Goal: Task Accomplishment & Management: Manage account settings

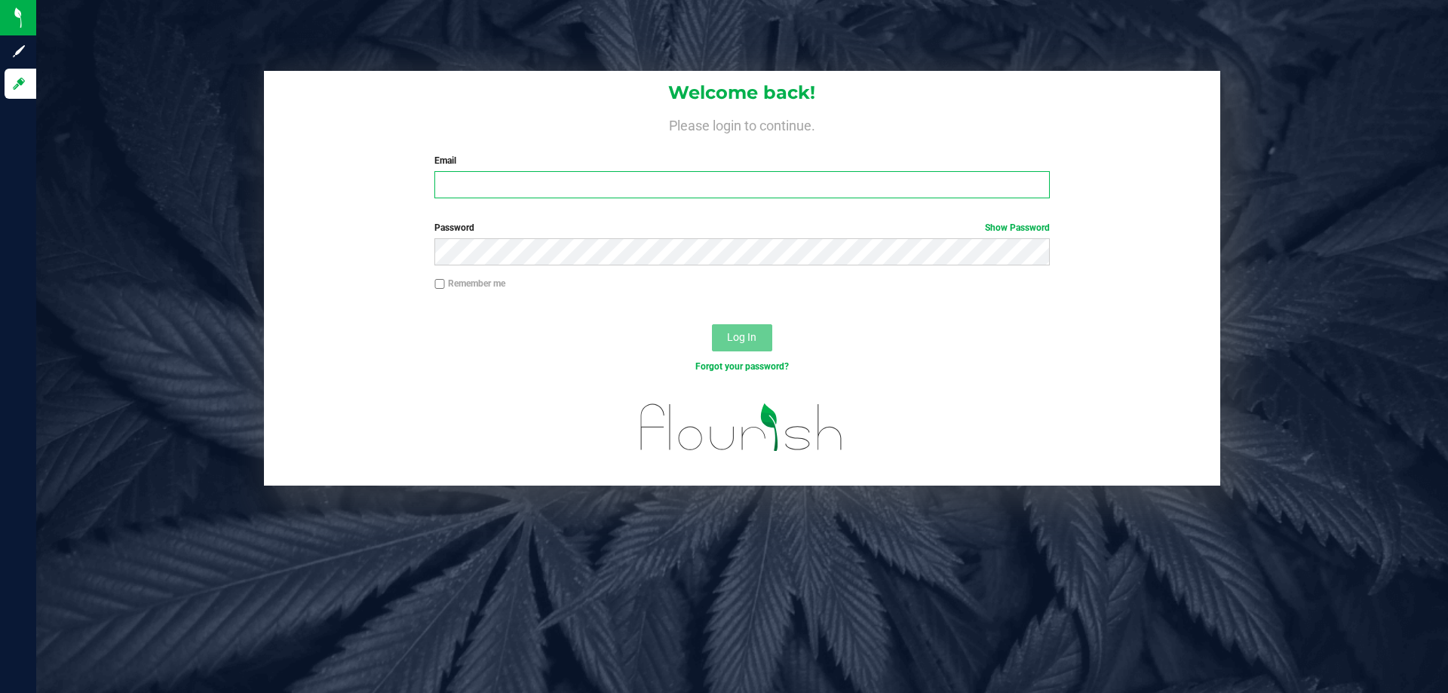
click at [789, 182] on input "Email" at bounding box center [741, 184] width 614 height 27
type input "[EMAIL_ADDRESS][DOMAIN_NAME]"
click at [712, 324] on button "Log In" at bounding box center [742, 337] width 60 height 27
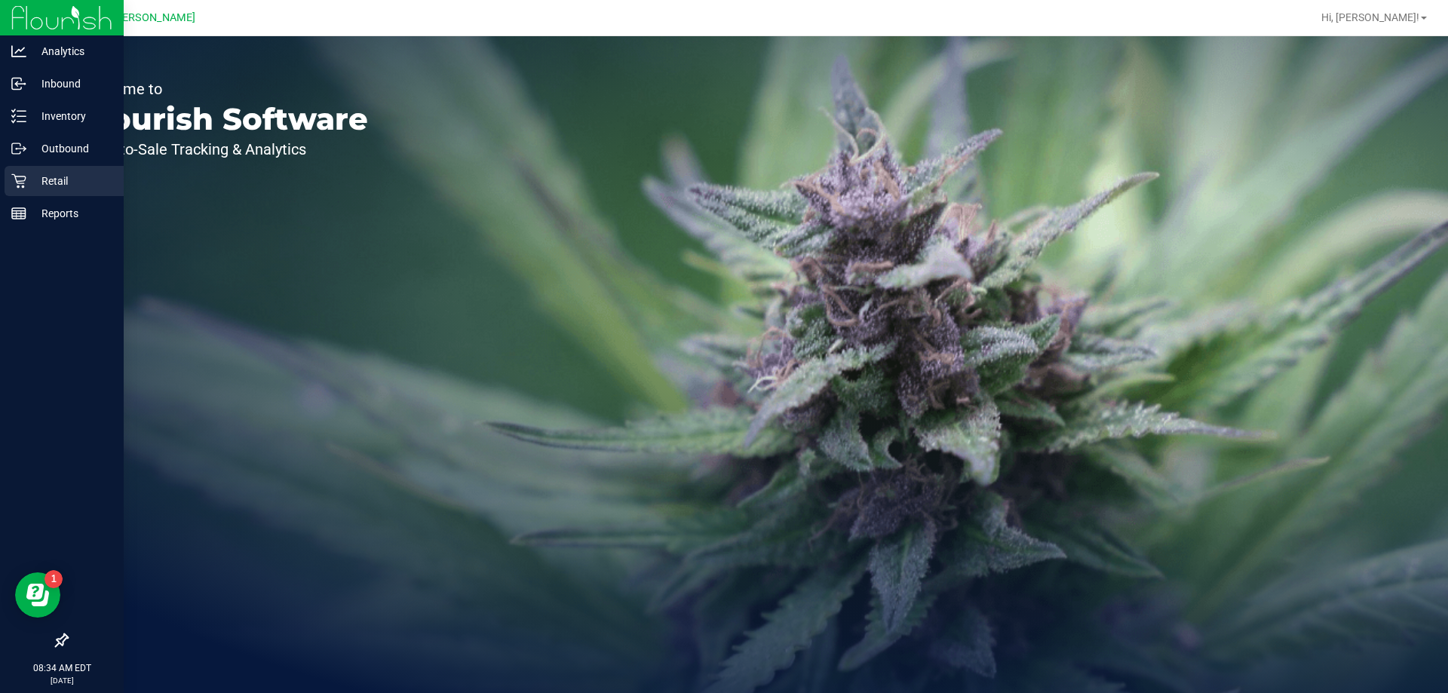
click at [23, 182] on icon at bounding box center [18, 180] width 15 height 15
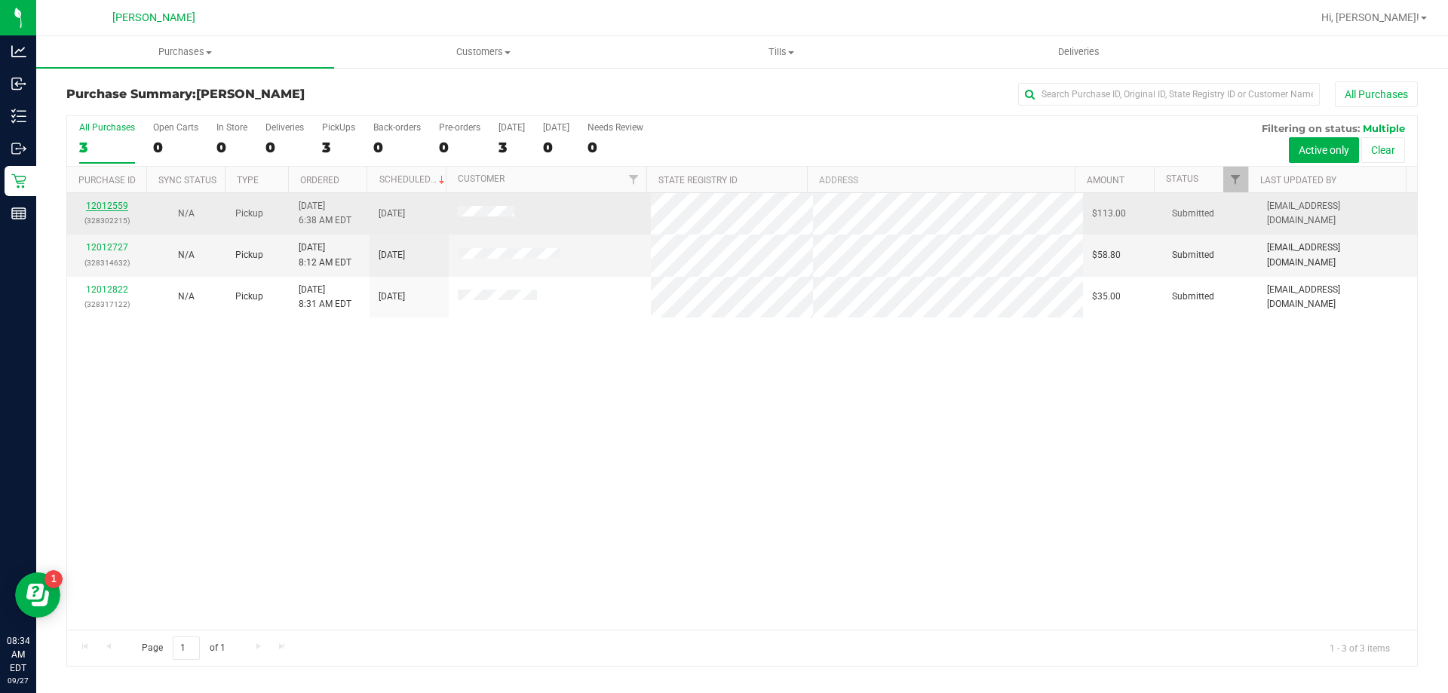
click at [111, 204] on link "12012559" at bounding box center [107, 206] width 42 height 11
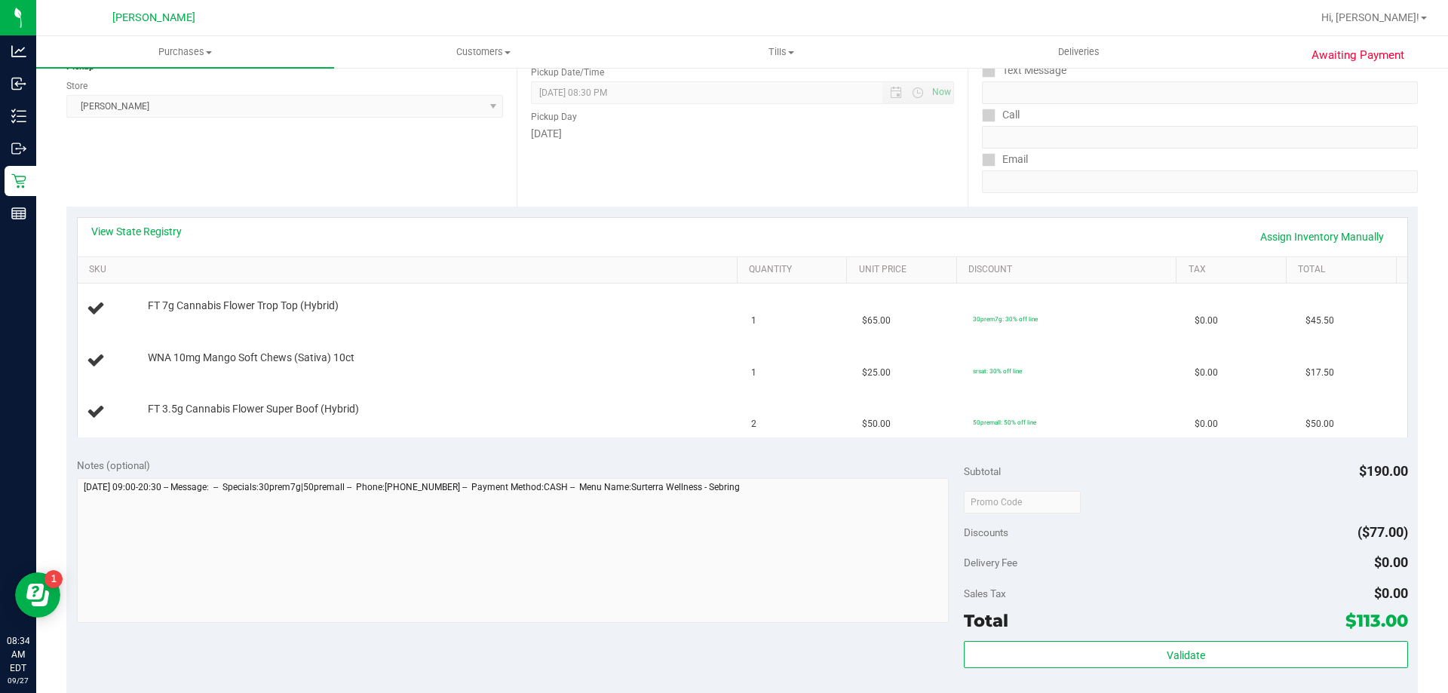
scroll to position [452, 0]
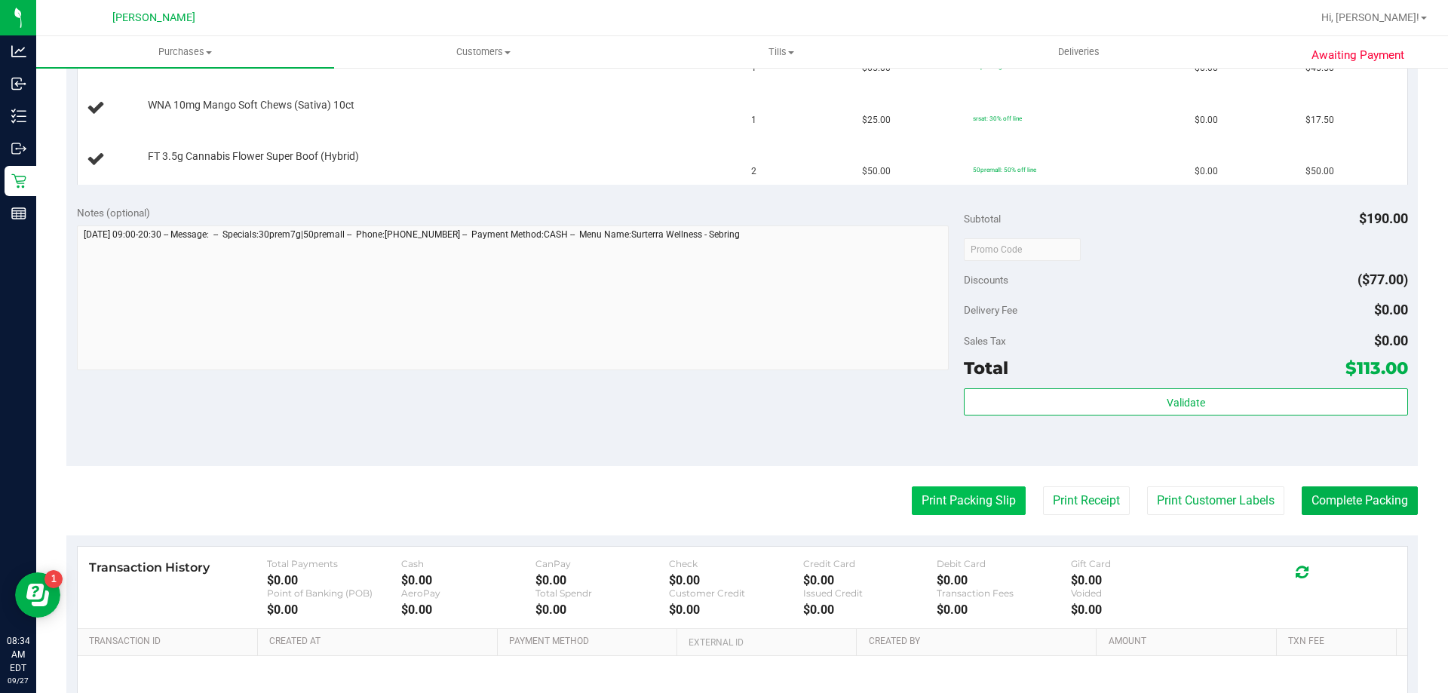
click at [945, 486] on button "Print Packing Slip" at bounding box center [968, 500] width 114 height 29
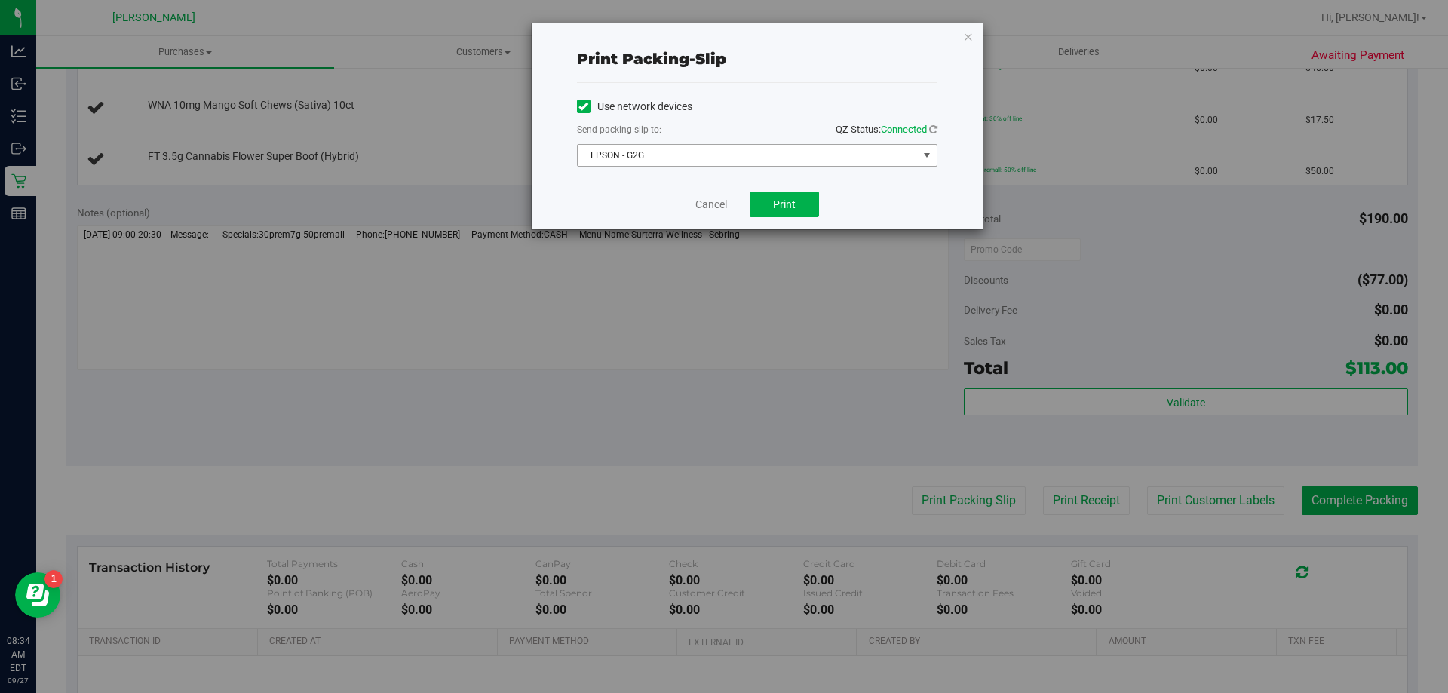
click at [683, 158] on span "EPSON - G2G" at bounding box center [748, 155] width 340 height 21
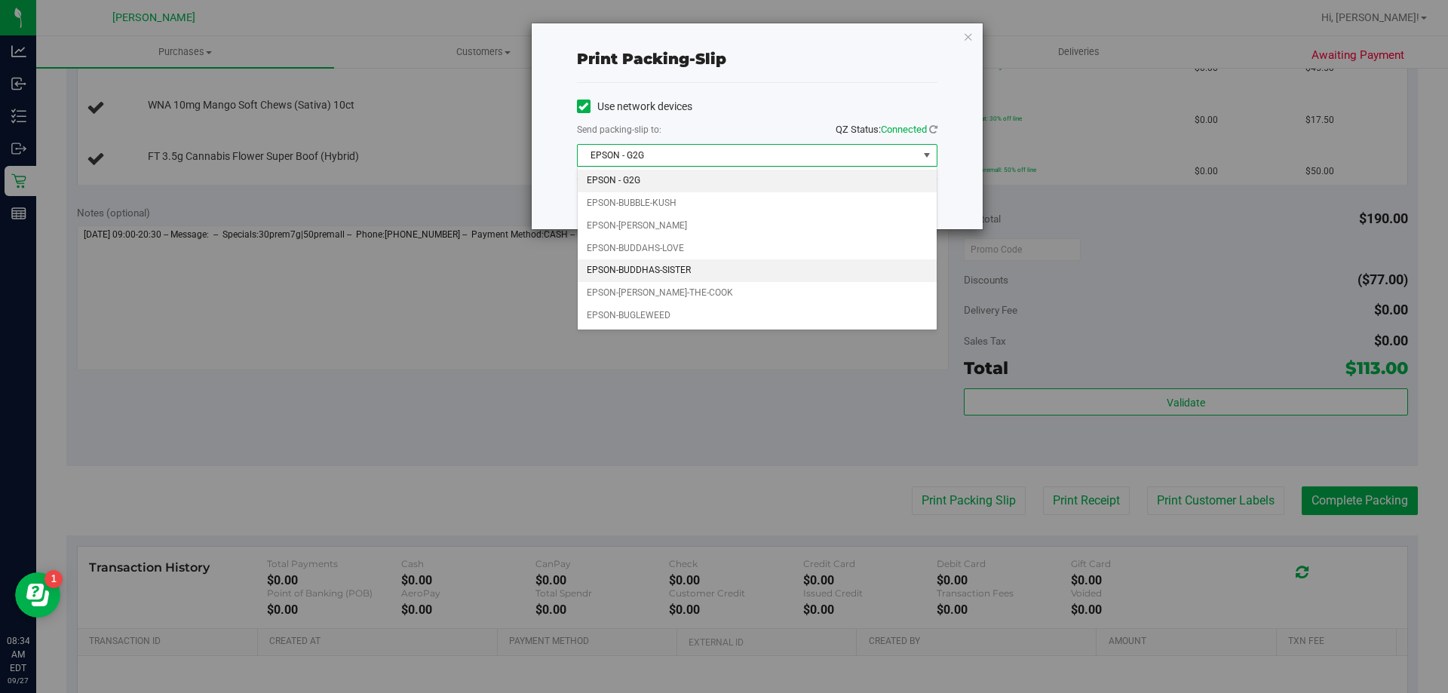
click at [681, 267] on li "EPSON-BUDDHAS-SISTER" at bounding box center [757, 270] width 359 height 23
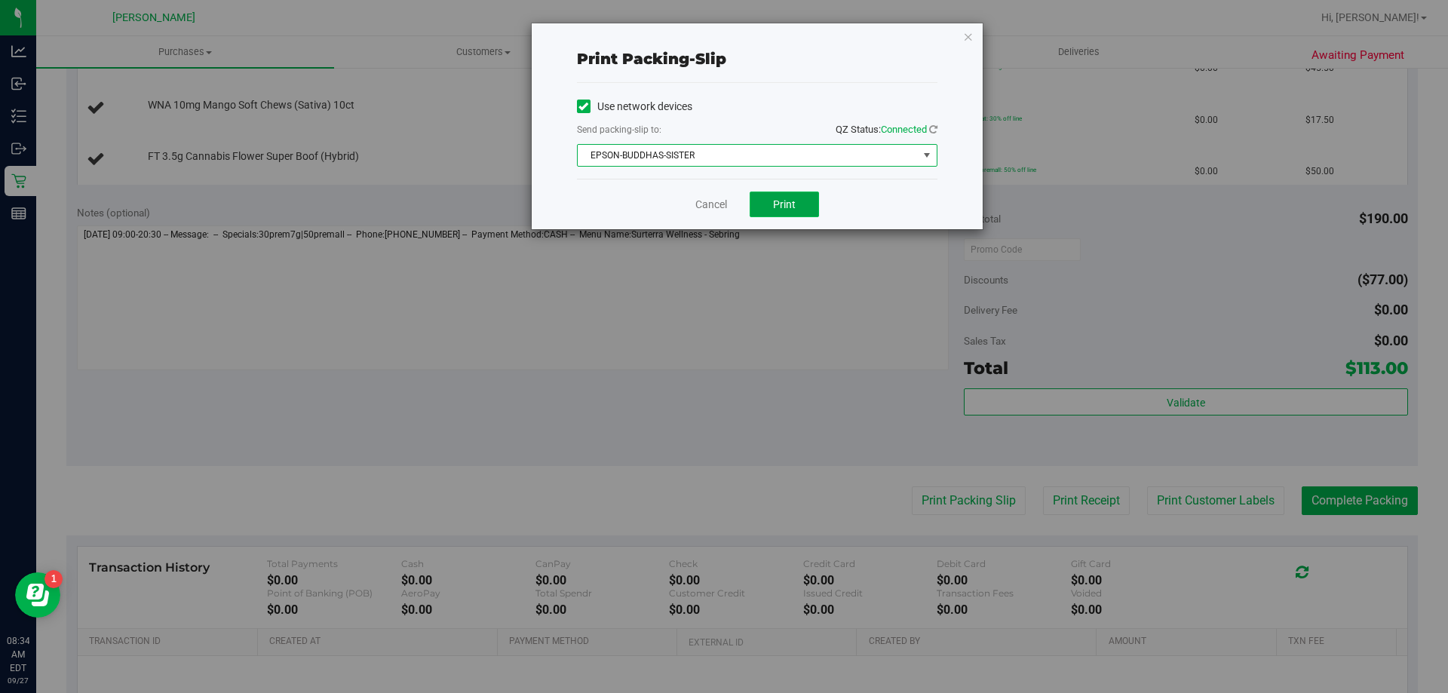
click at [771, 202] on button "Print" at bounding box center [783, 204] width 69 height 26
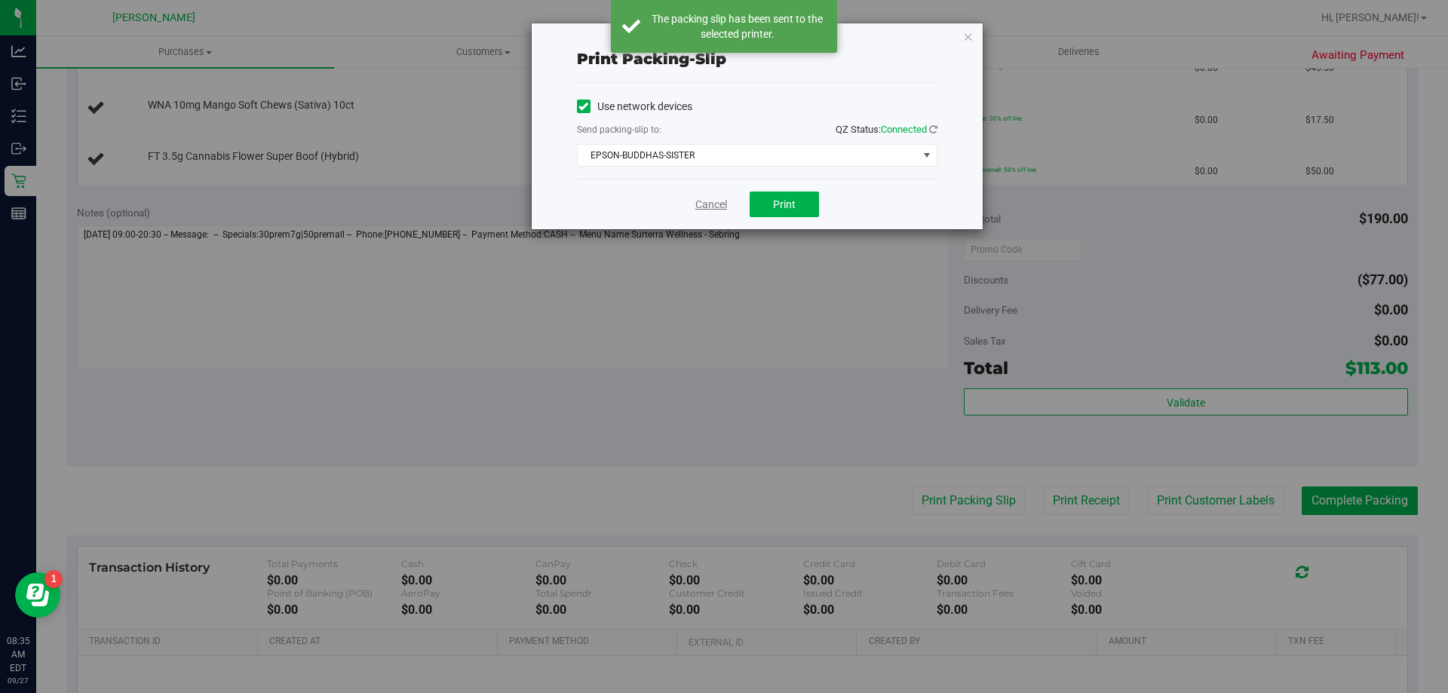
click at [719, 203] on link "Cancel" at bounding box center [711, 205] width 32 height 16
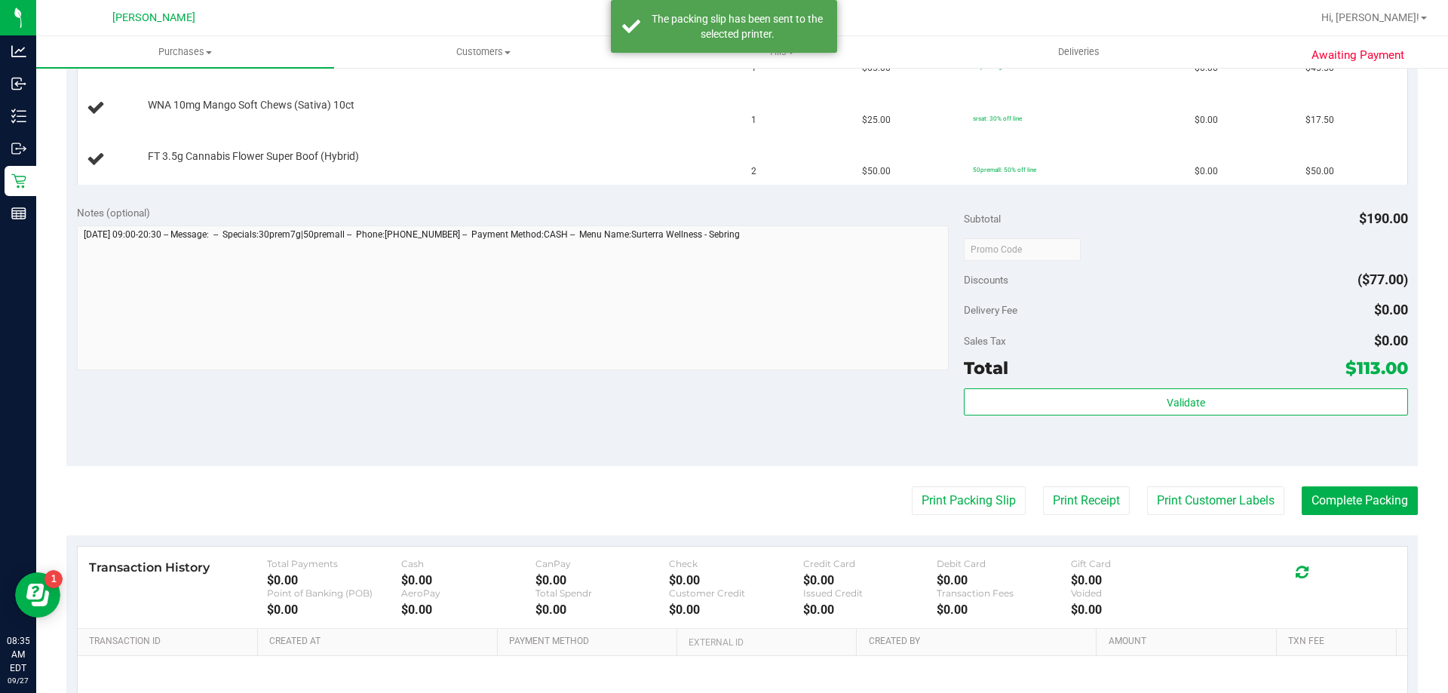
scroll to position [0, 0]
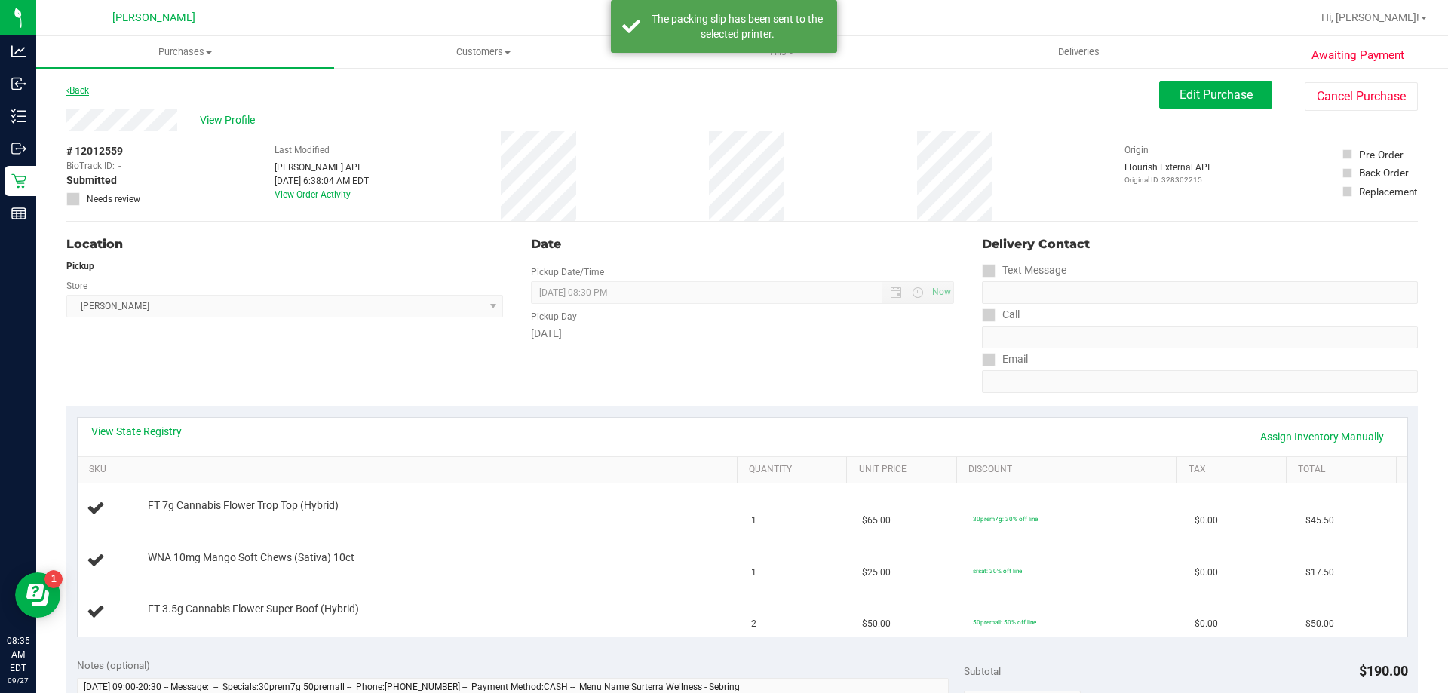
click at [89, 90] on link "Back" at bounding box center [77, 90] width 23 height 11
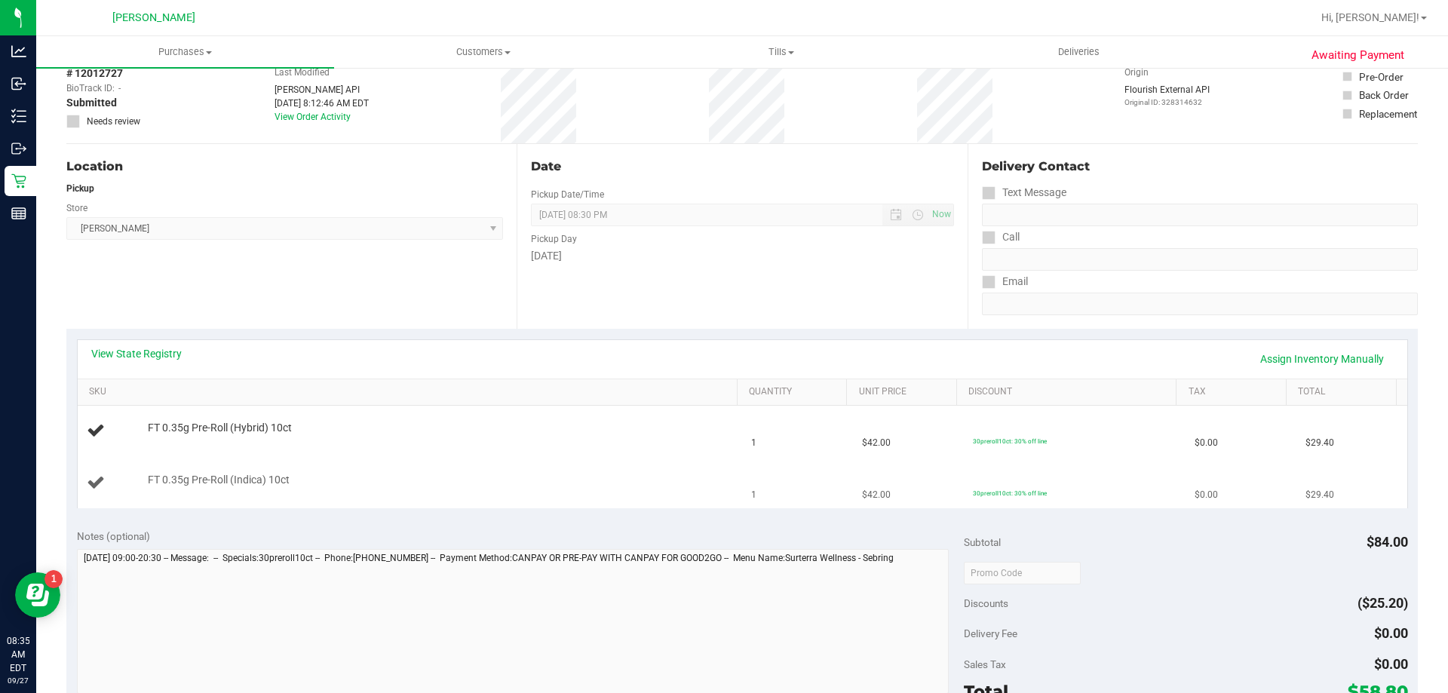
scroll to position [226, 0]
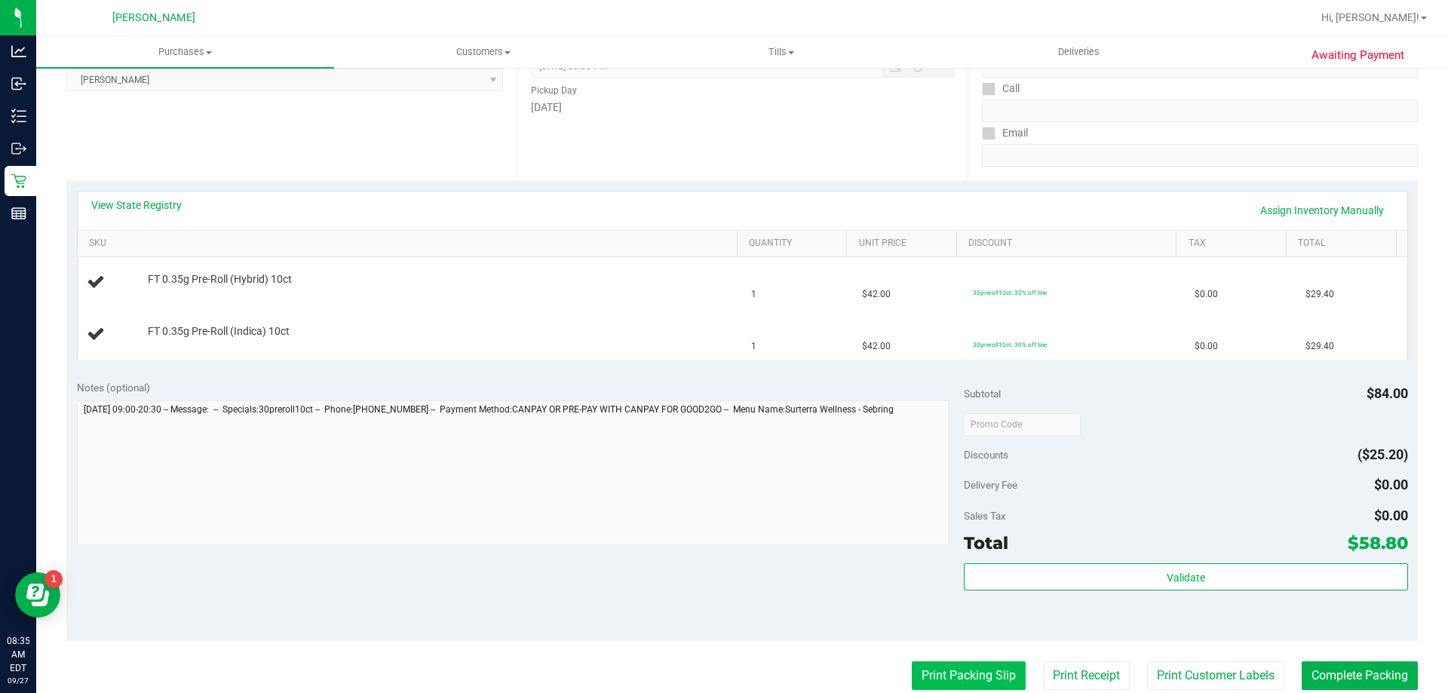
click at [933, 686] on button "Print Packing Slip" at bounding box center [968, 675] width 114 height 29
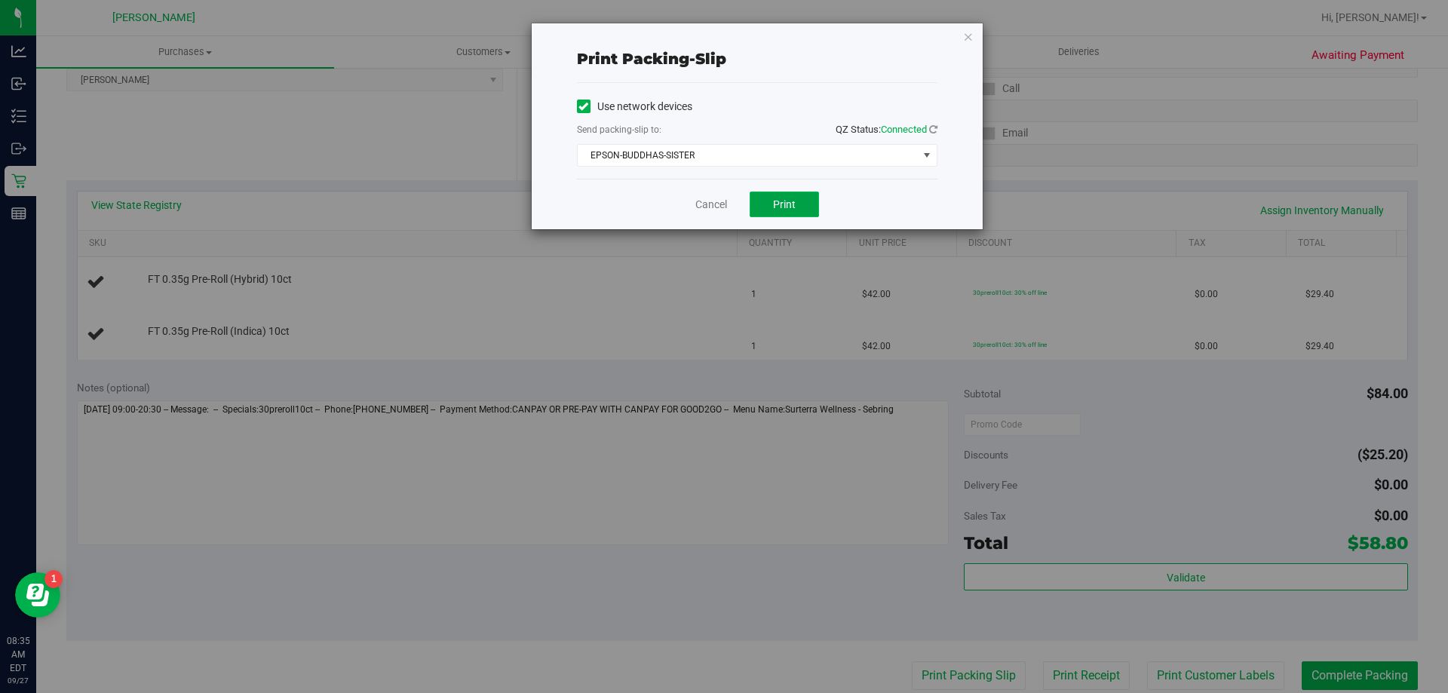
click at [783, 201] on span "Print" at bounding box center [784, 204] width 23 height 12
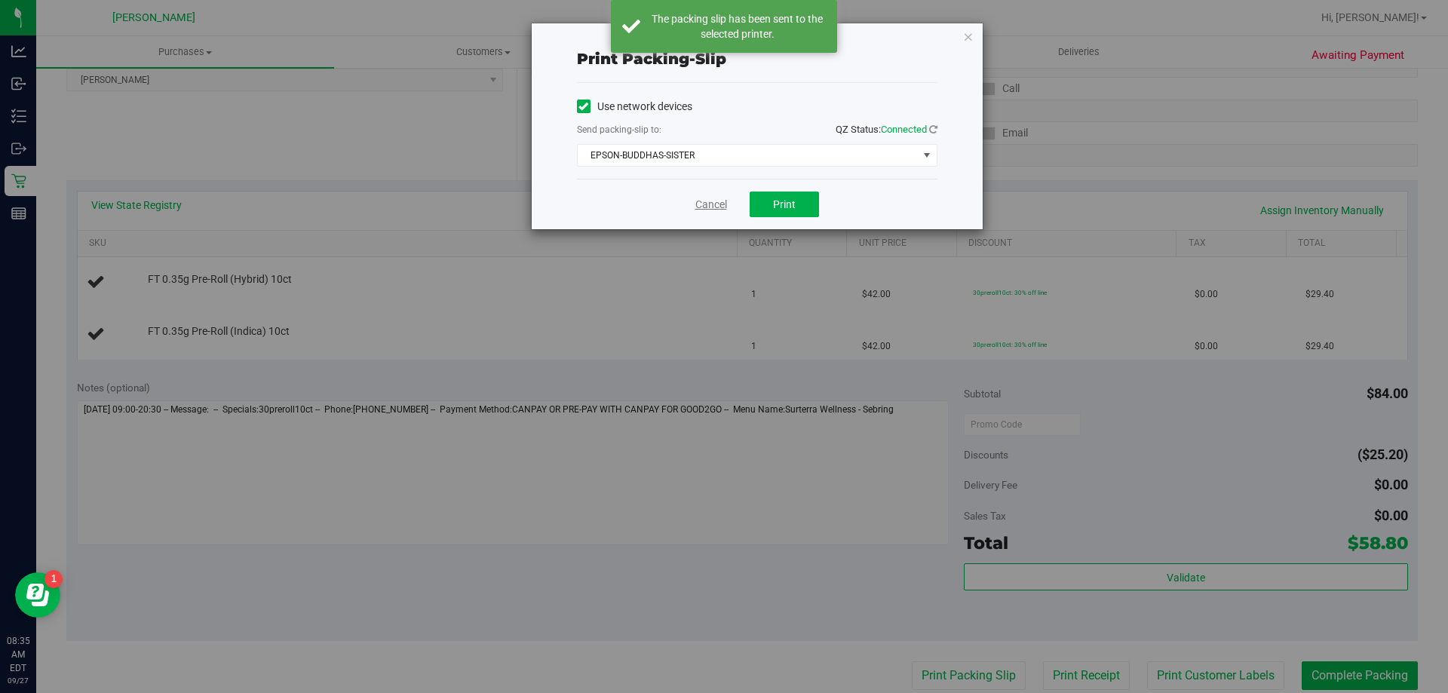
click at [706, 210] on link "Cancel" at bounding box center [711, 205] width 32 height 16
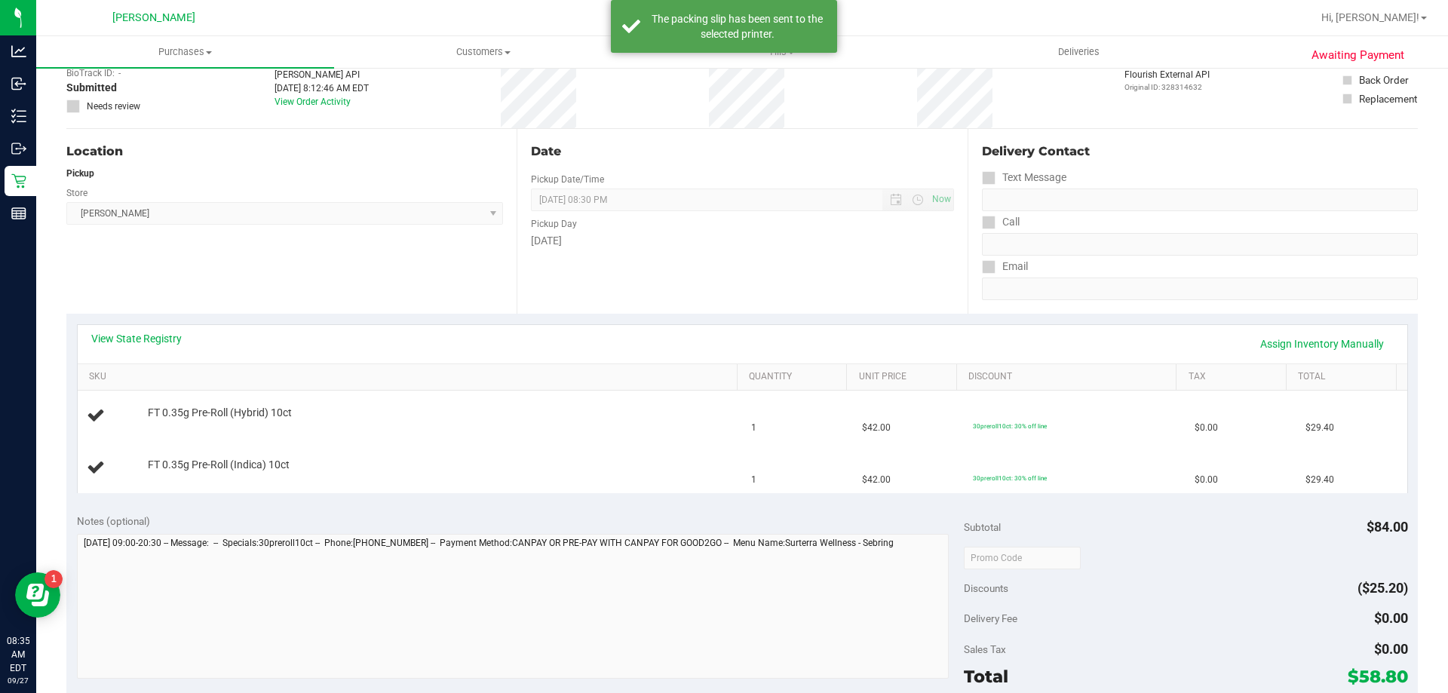
scroll to position [0, 0]
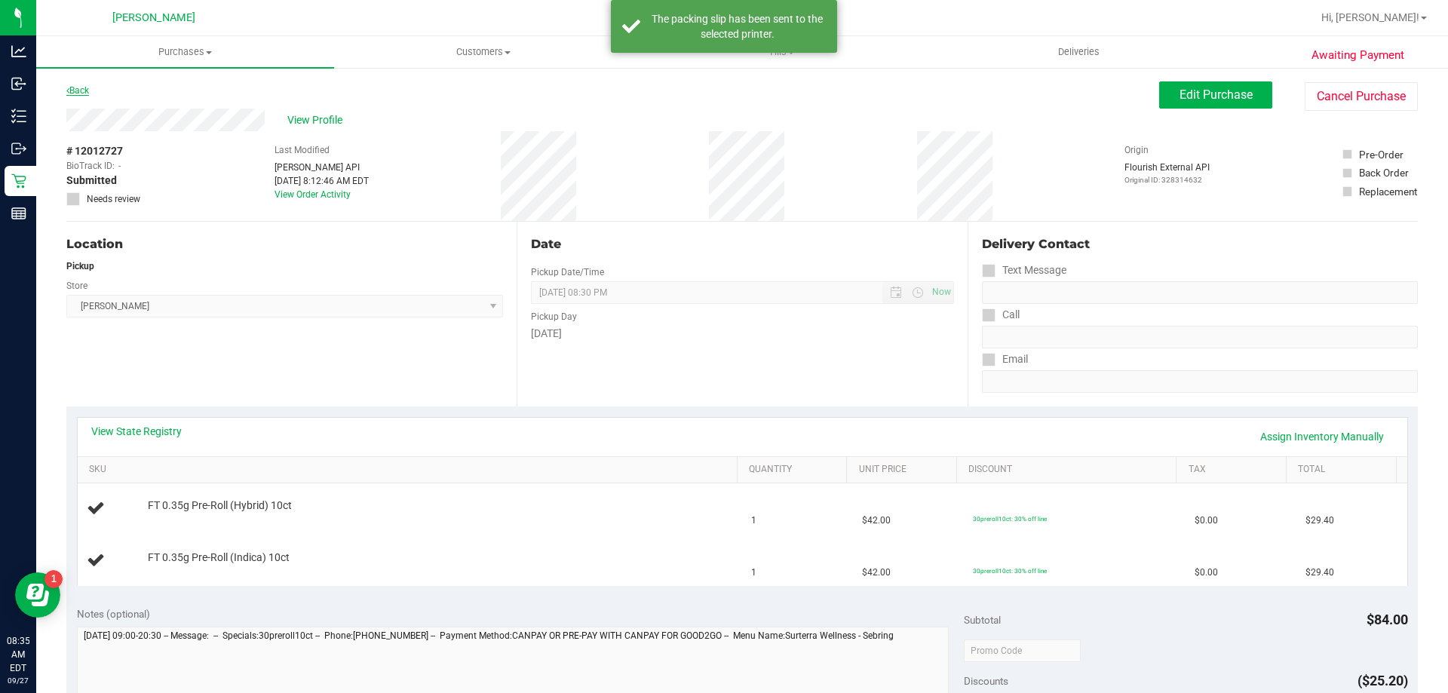
click at [87, 90] on link "Back" at bounding box center [77, 90] width 23 height 11
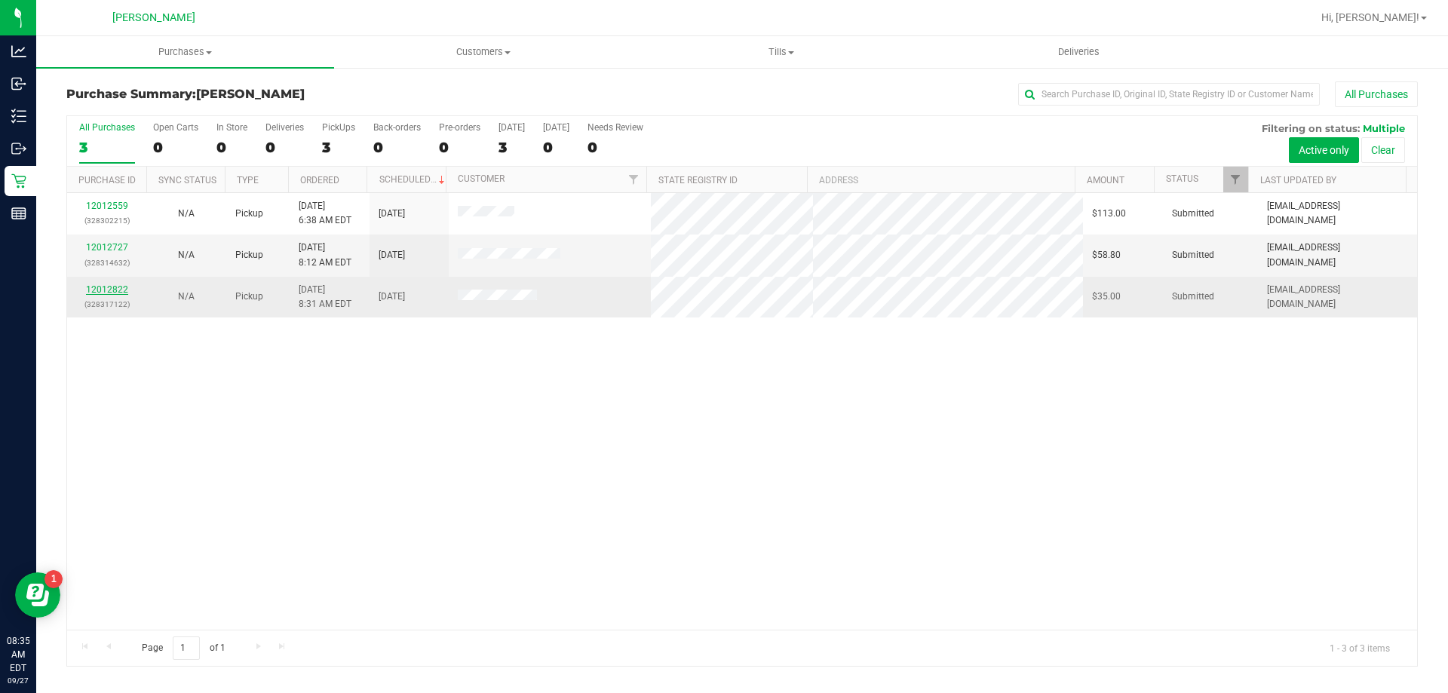
click at [124, 291] on link "12012822" at bounding box center [107, 289] width 42 height 11
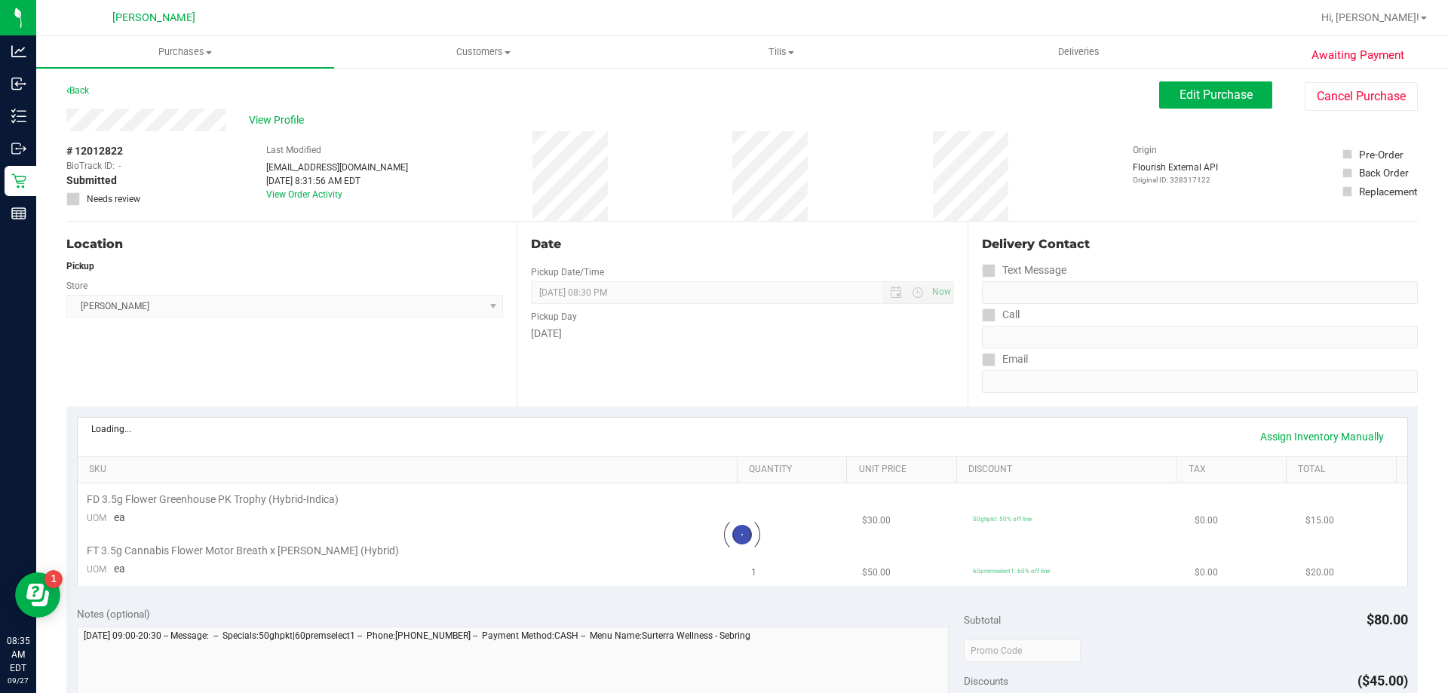
scroll to position [452, 0]
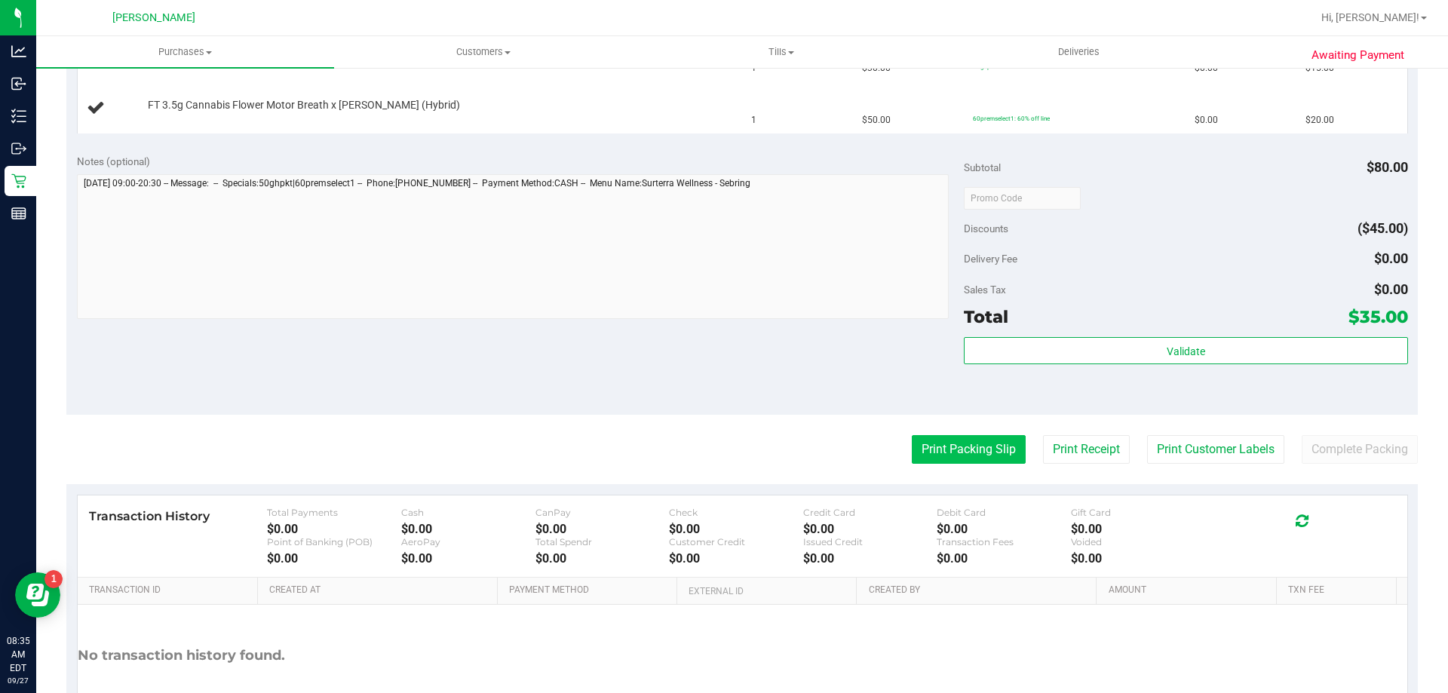
click at [948, 446] on button "Print Packing Slip" at bounding box center [968, 449] width 114 height 29
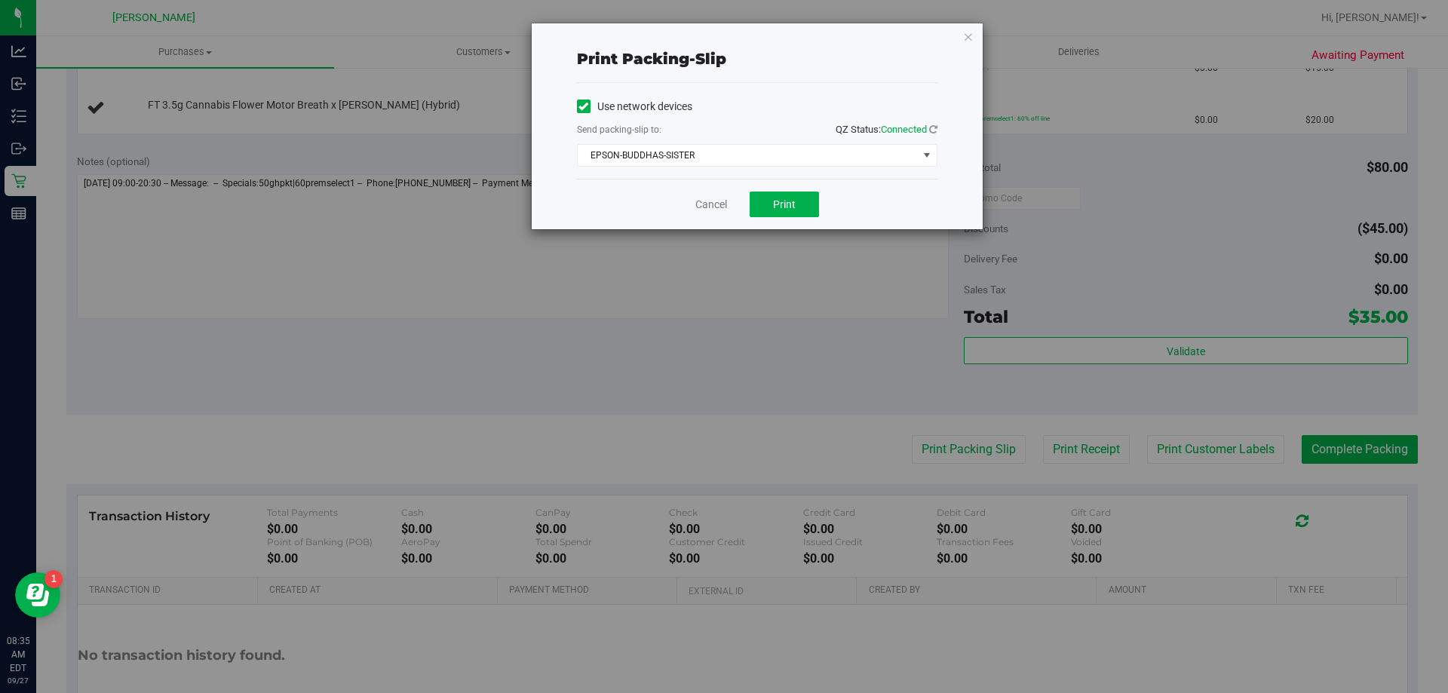
click at [830, 196] on div "Cancel Print" at bounding box center [757, 204] width 360 height 51
click at [789, 209] on span "Print" at bounding box center [784, 204] width 23 height 12
click at [722, 198] on link "Cancel" at bounding box center [711, 205] width 32 height 16
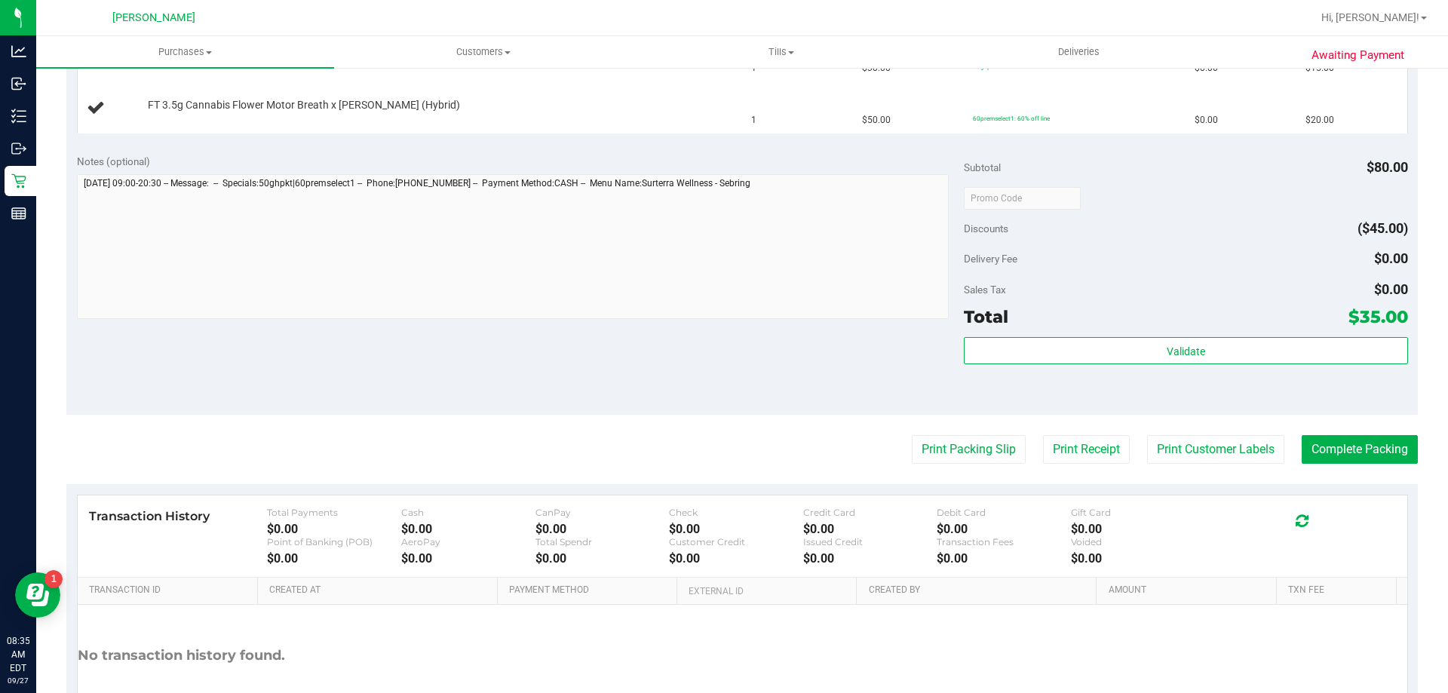
scroll to position [0, 0]
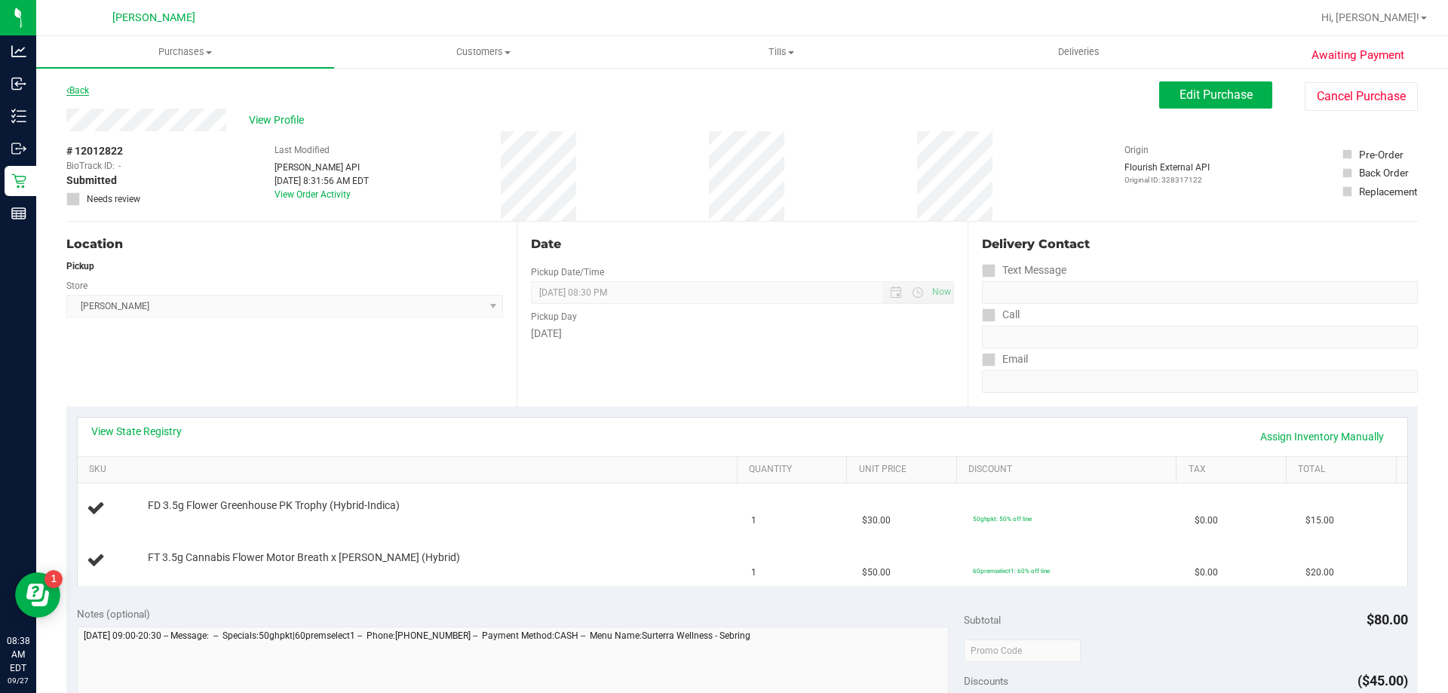
click at [68, 90] on icon at bounding box center [67, 90] width 3 height 9
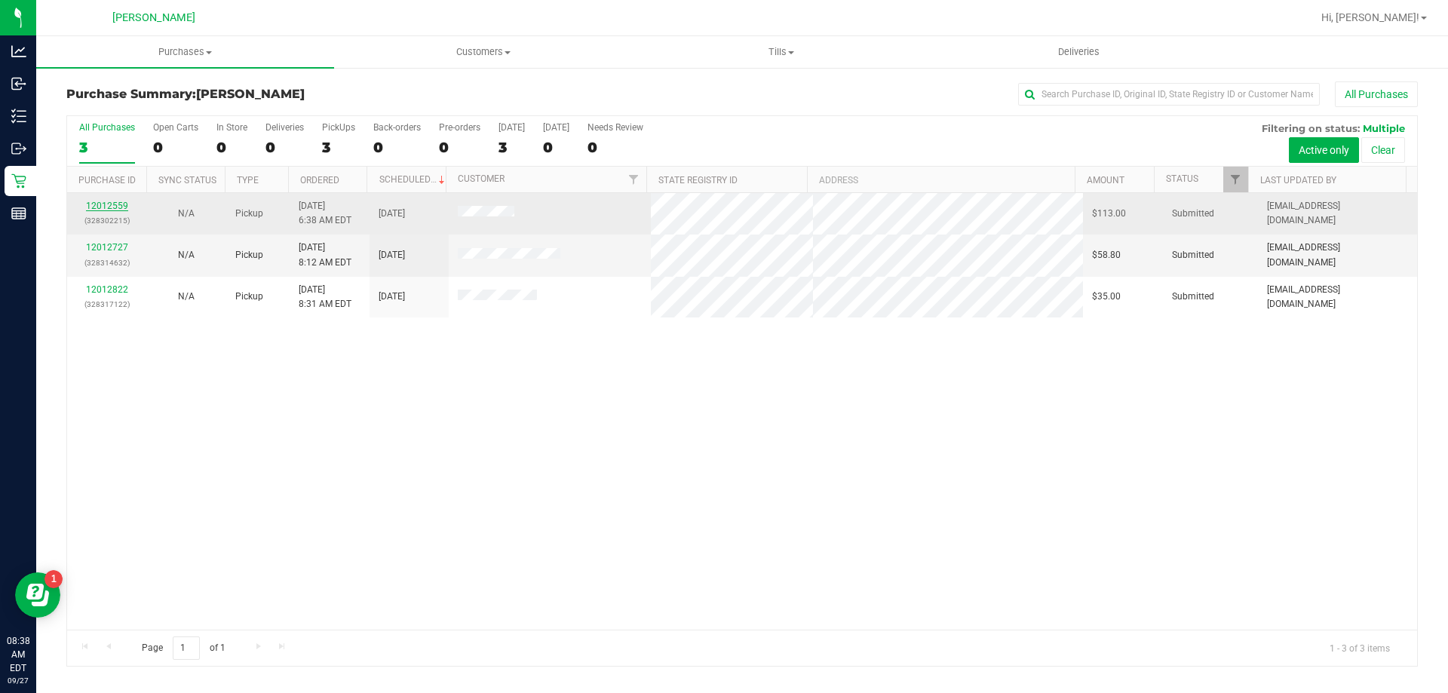
click at [115, 209] on link "12012559" at bounding box center [107, 206] width 42 height 11
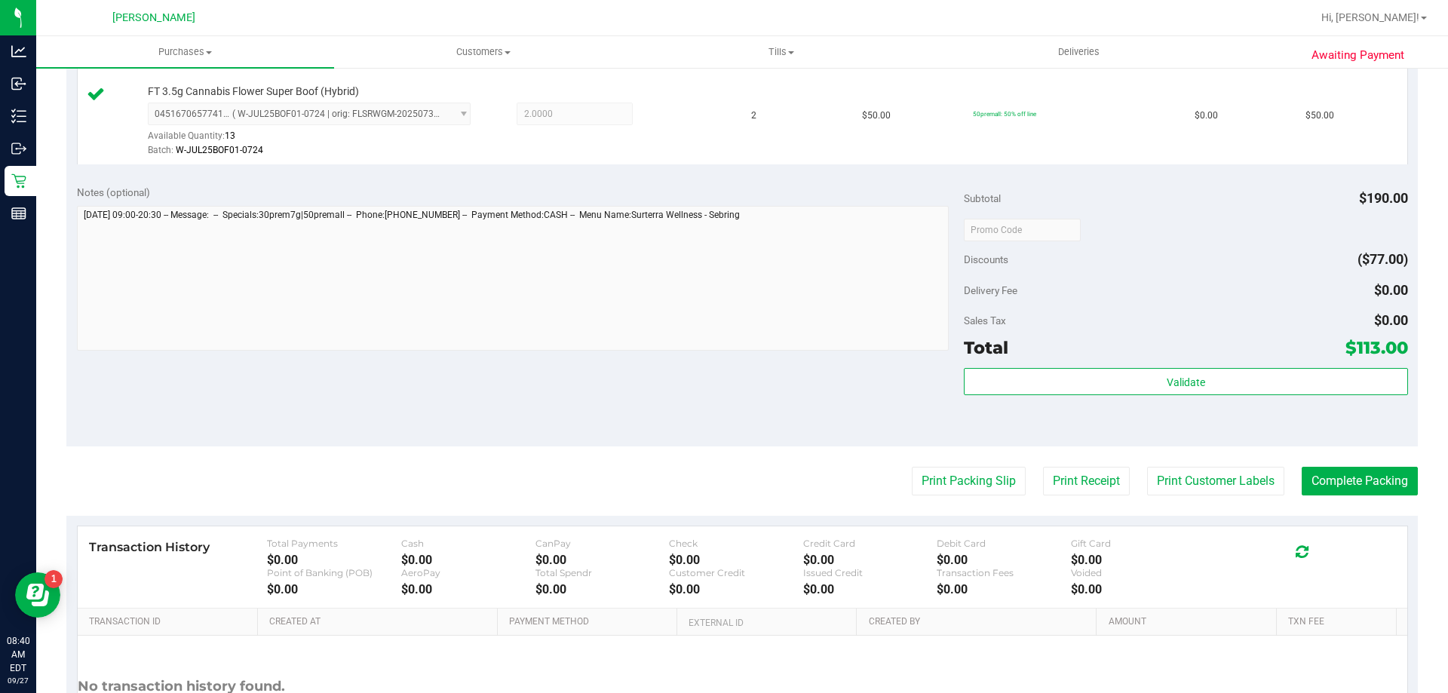
scroll to position [715, 0]
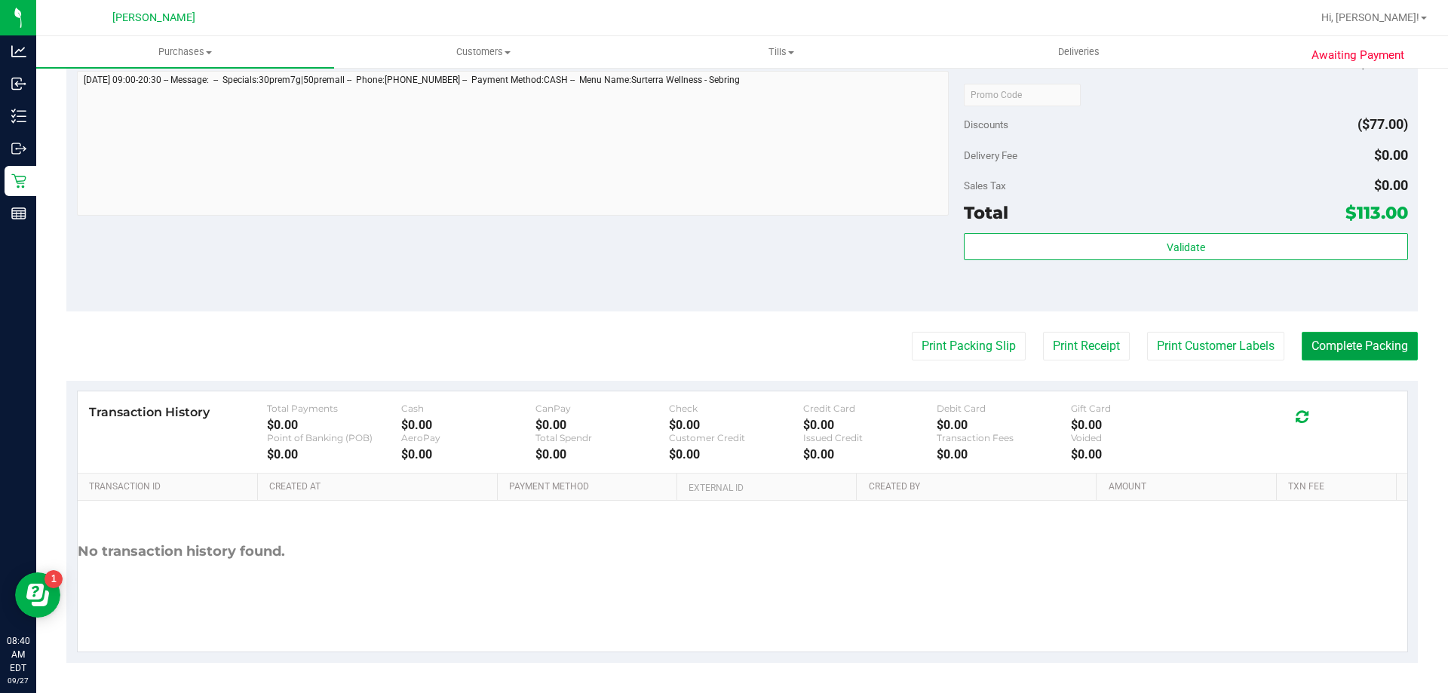
click at [1368, 351] on button "Complete Packing" at bounding box center [1359, 346] width 116 height 29
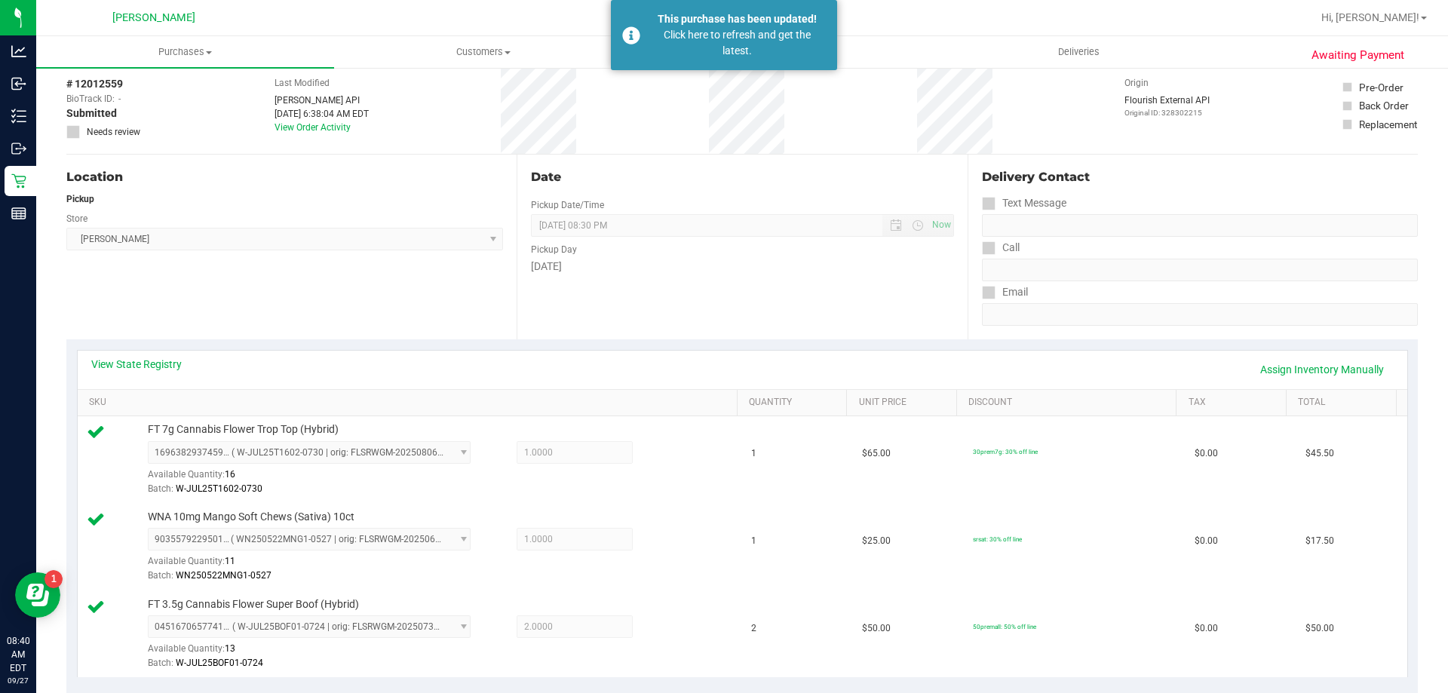
scroll to position [0, 0]
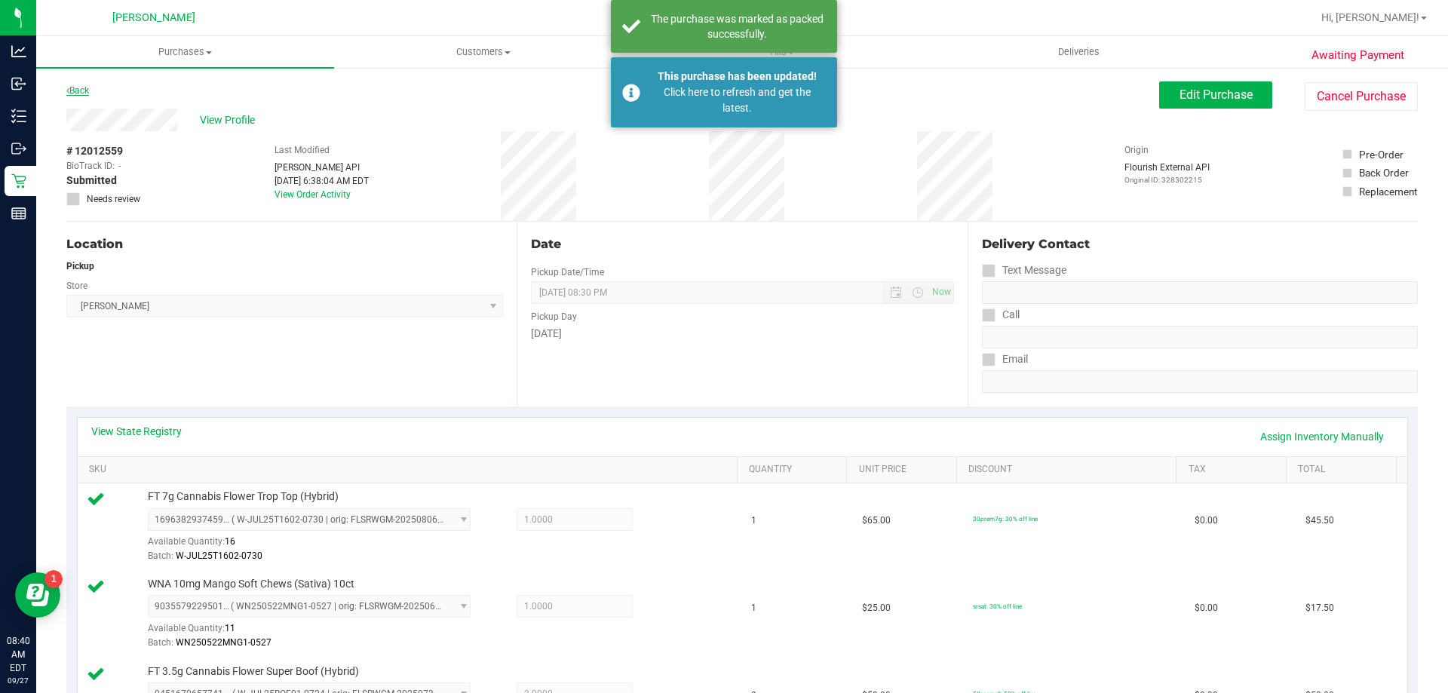
click at [86, 88] on link "Back" at bounding box center [77, 90] width 23 height 11
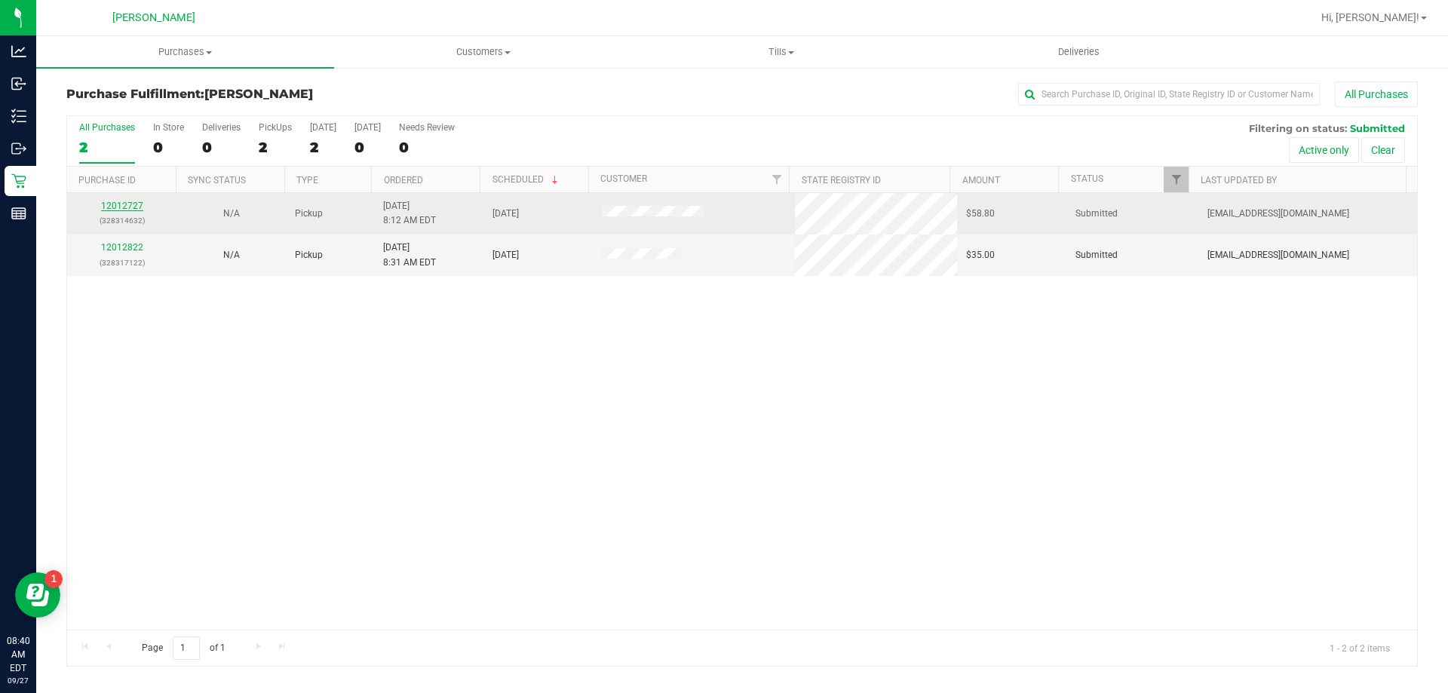
click at [124, 210] on link "12012727" at bounding box center [122, 206] width 42 height 11
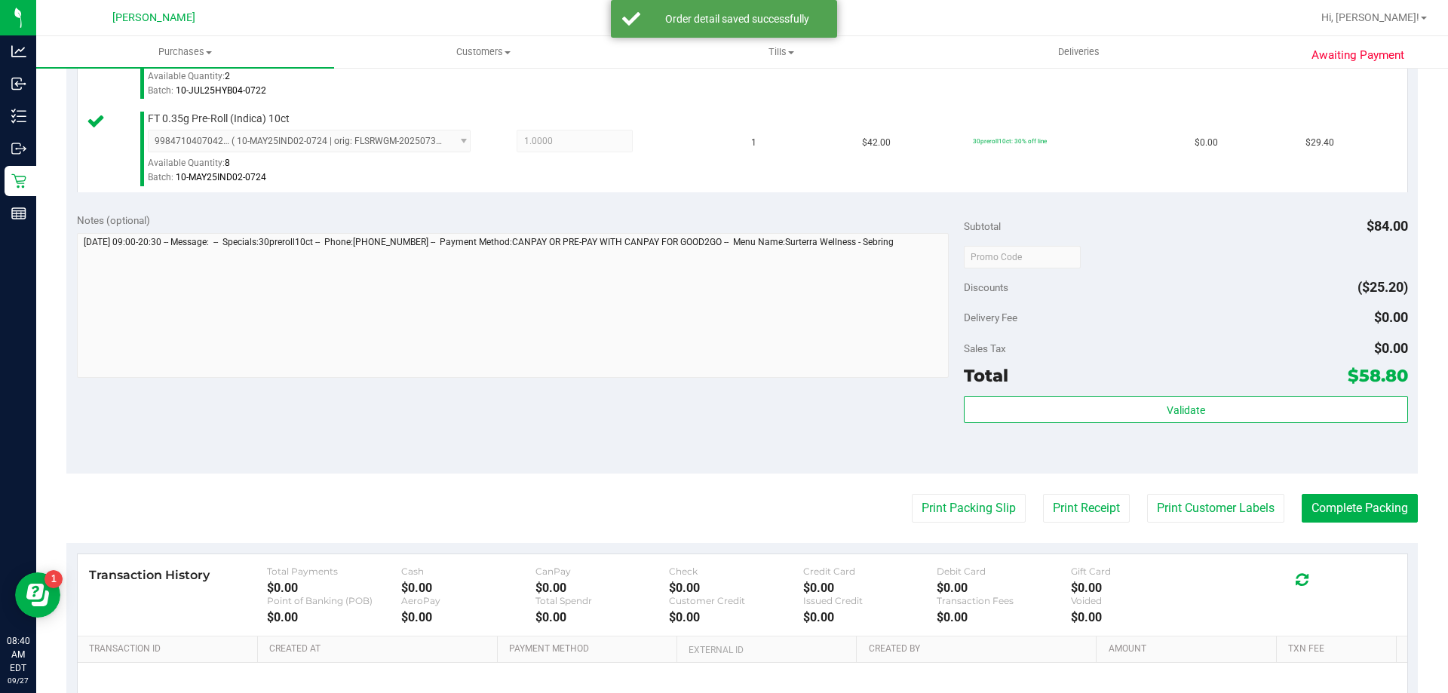
scroll to position [474, 0]
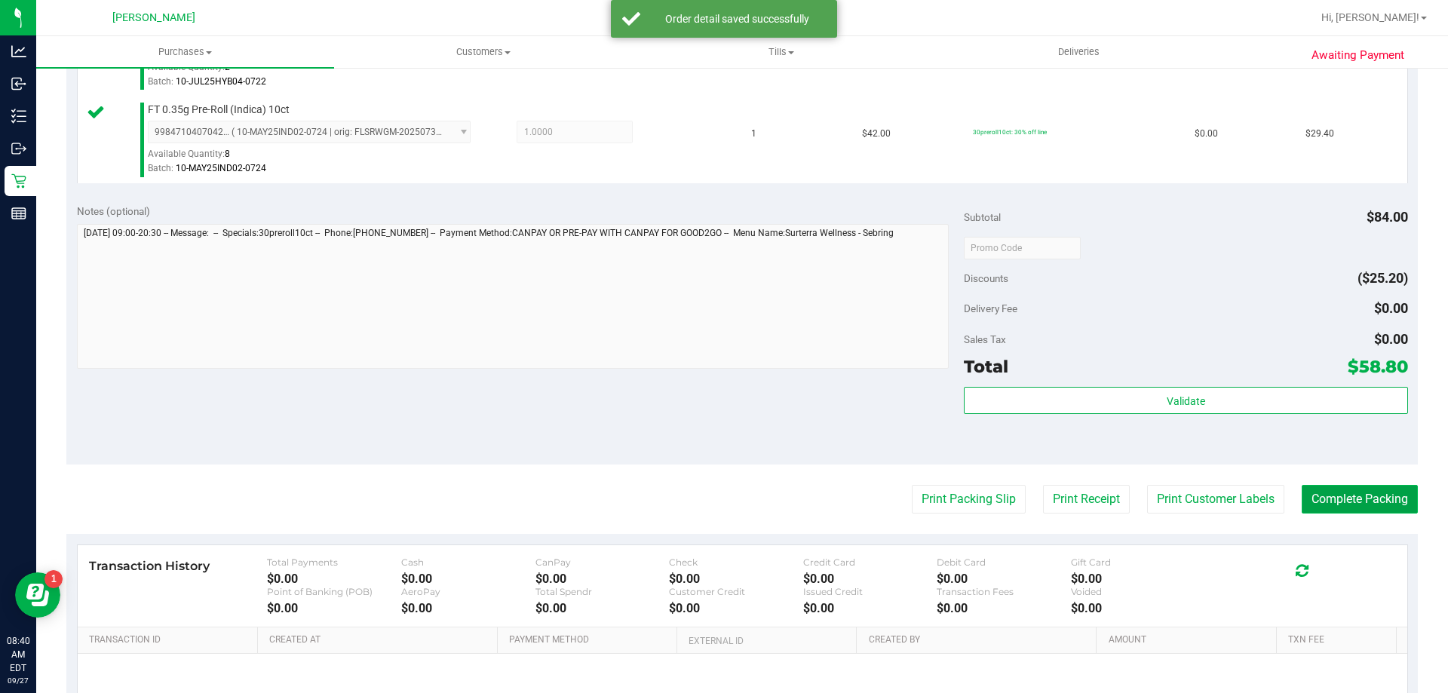
click at [1319, 489] on button "Complete Packing" at bounding box center [1359, 499] width 116 height 29
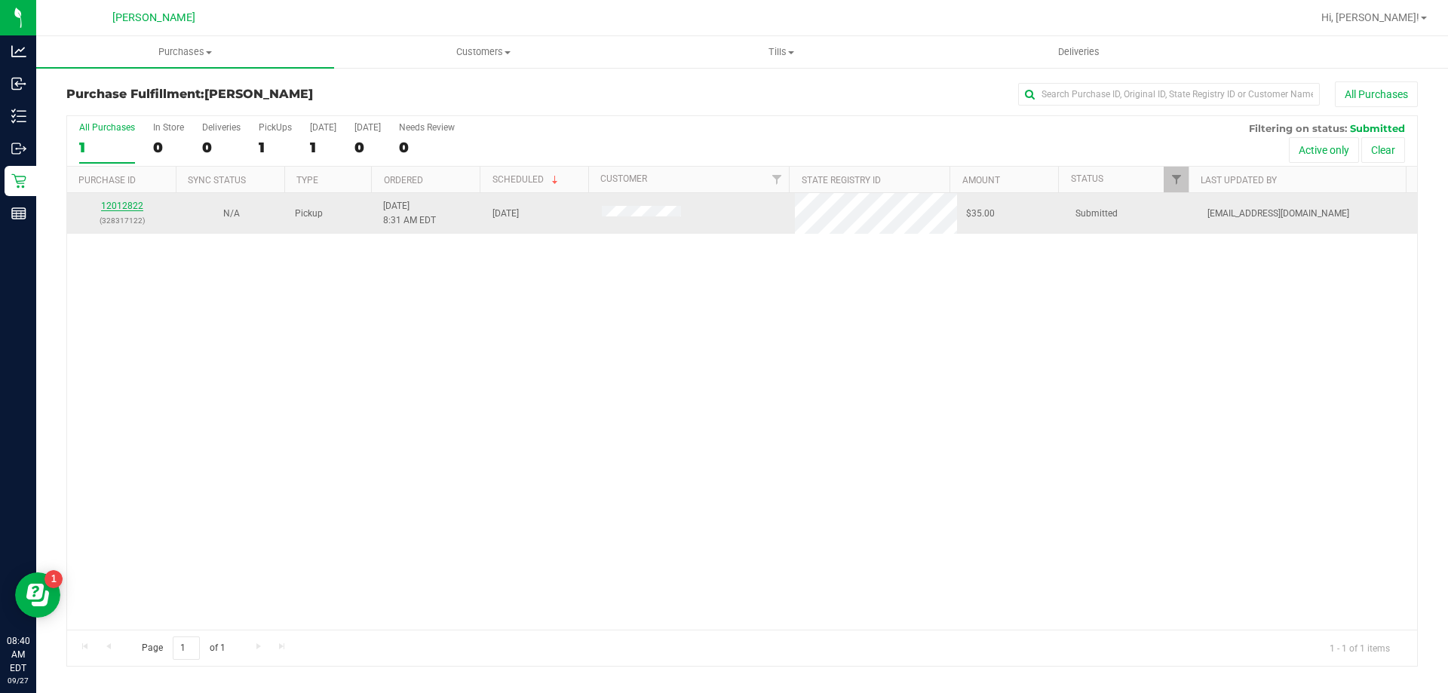
click at [111, 201] on link "12012822" at bounding box center [122, 206] width 42 height 11
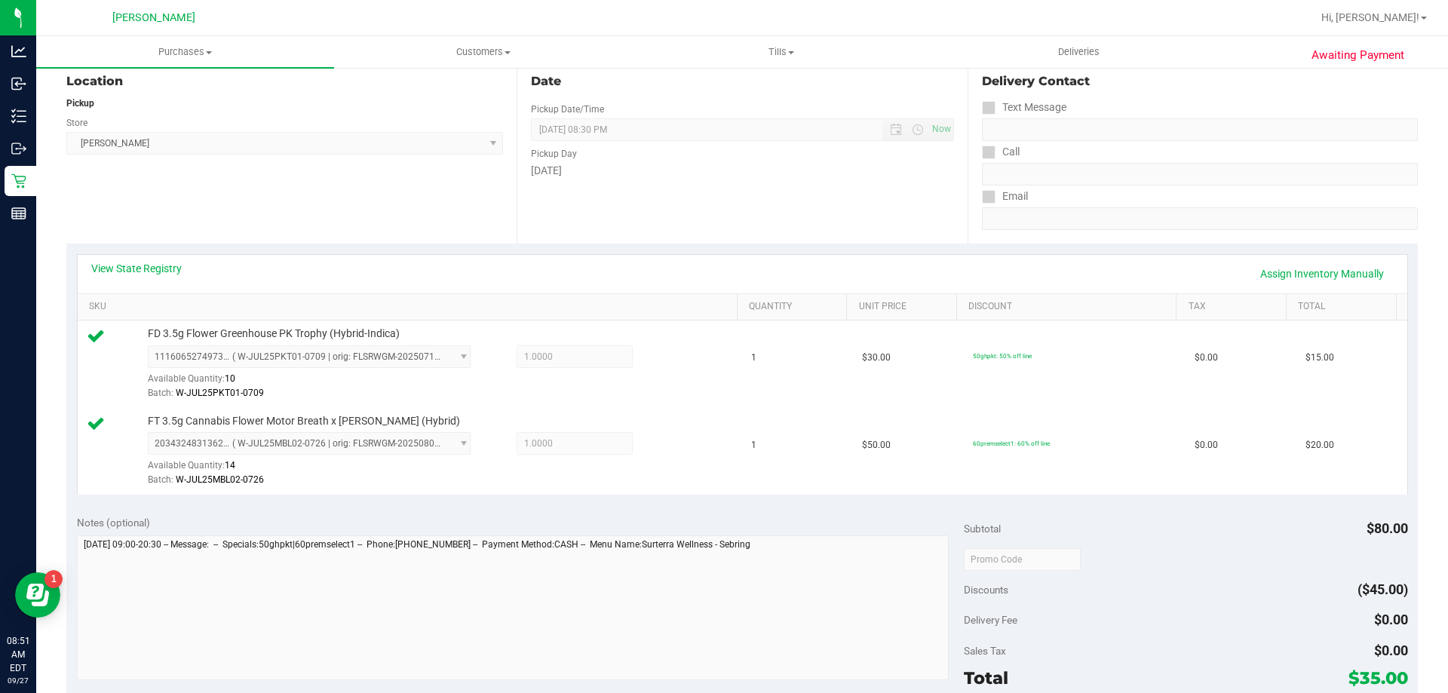
scroll to position [627, 0]
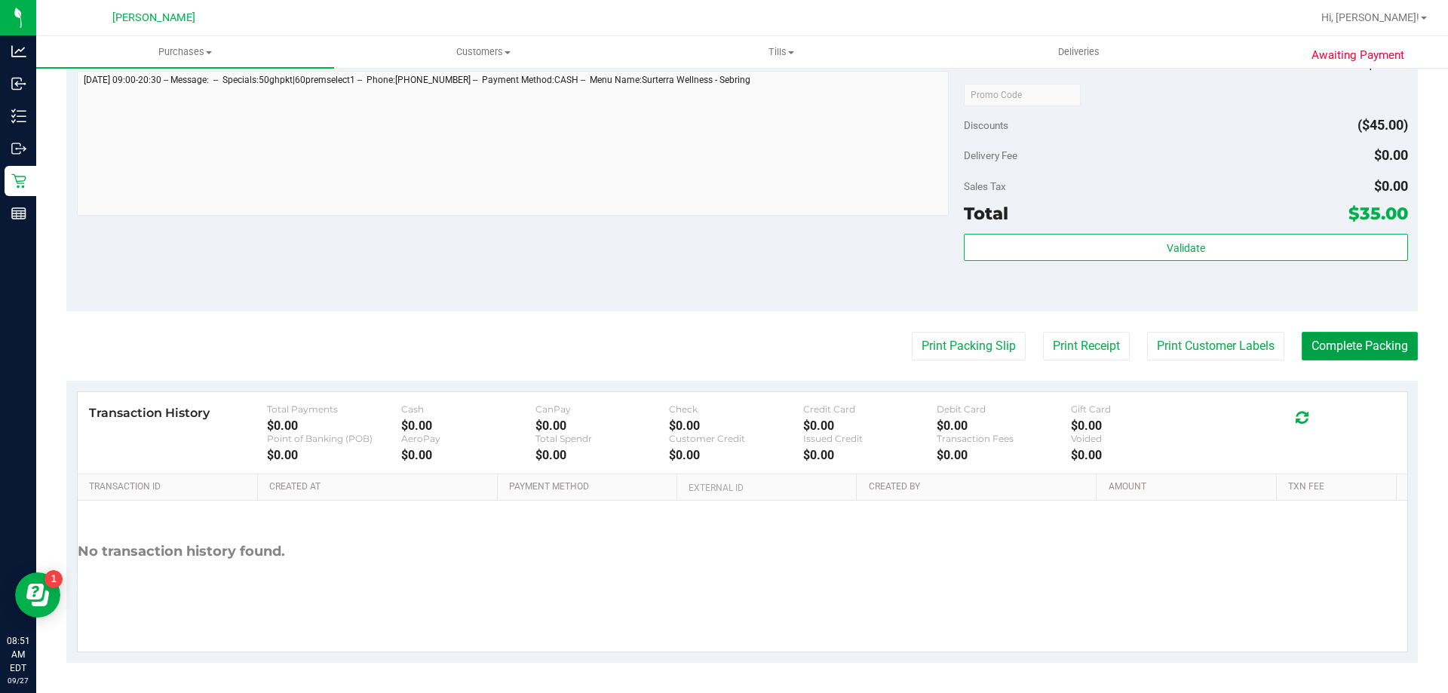
click at [1315, 337] on button "Complete Packing" at bounding box center [1359, 346] width 116 height 29
